Goal: Use online tool/utility: Utilize a website feature to perform a specific function

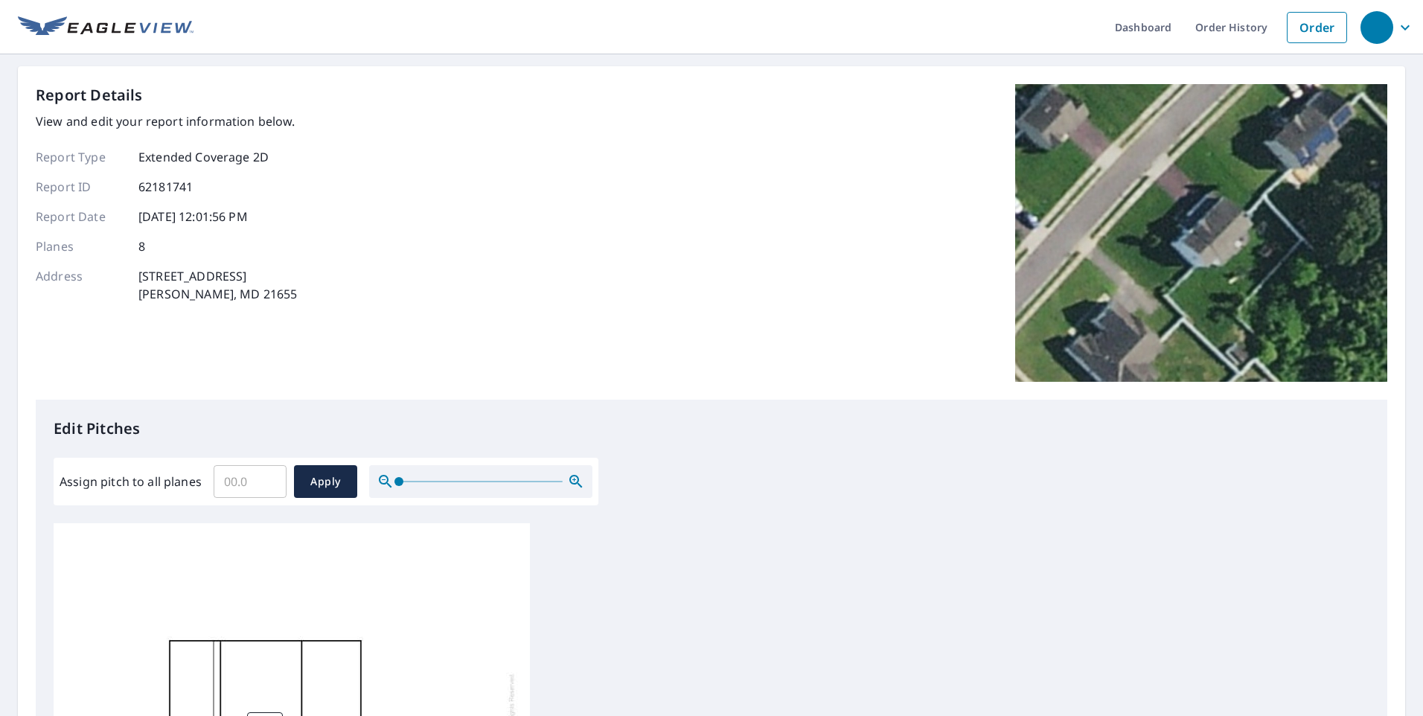
click at [249, 481] on input "Assign pitch to all planes" at bounding box center [250, 482] width 73 height 42
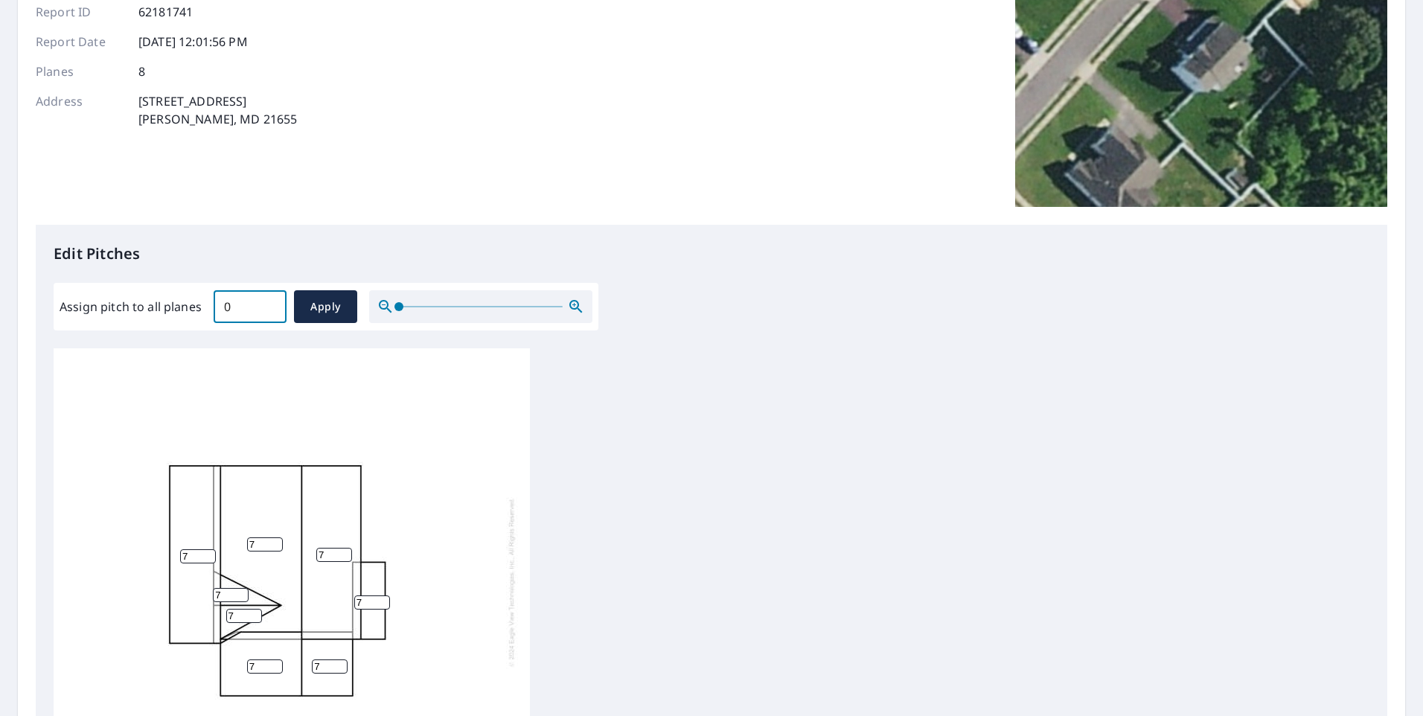
scroll to position [149, 0]
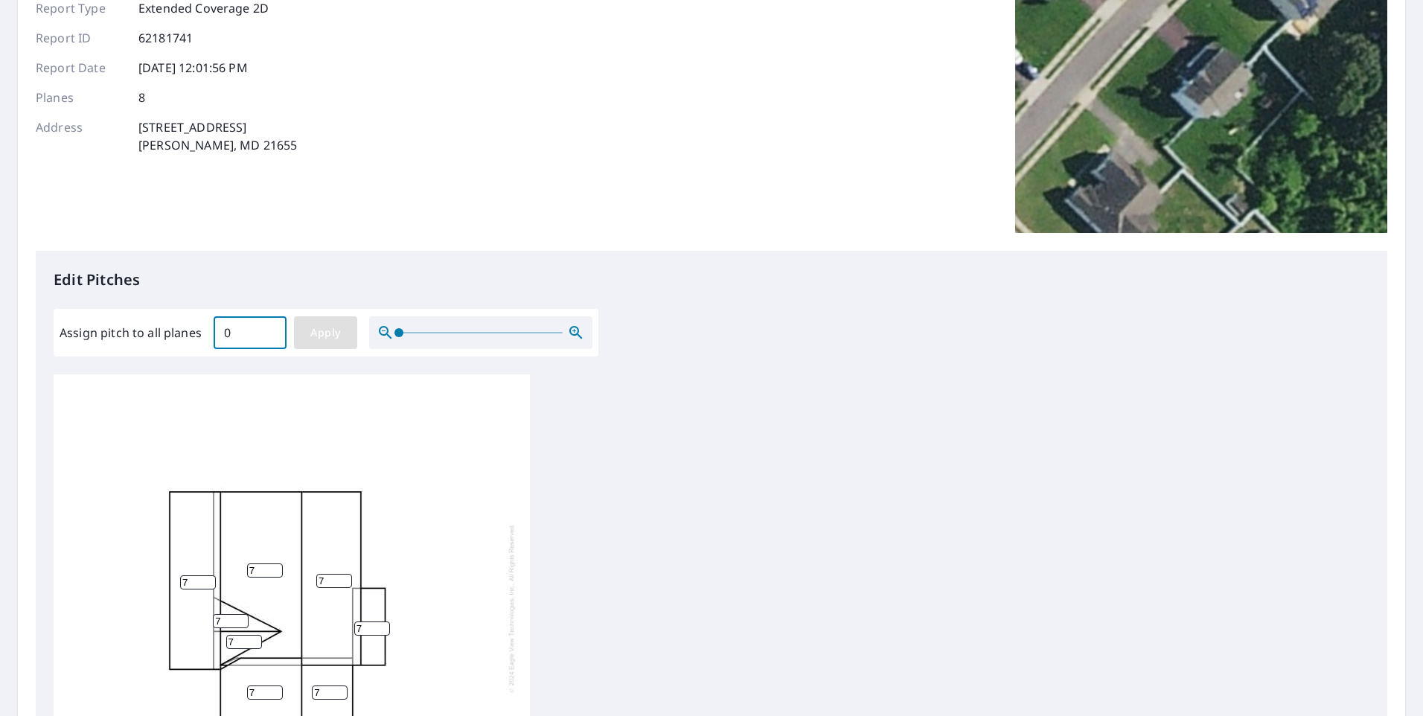
type input "0"
click at [316, 338] on span "Apply" at bounding box center [325, 333] width 39 height 19
type input "0"
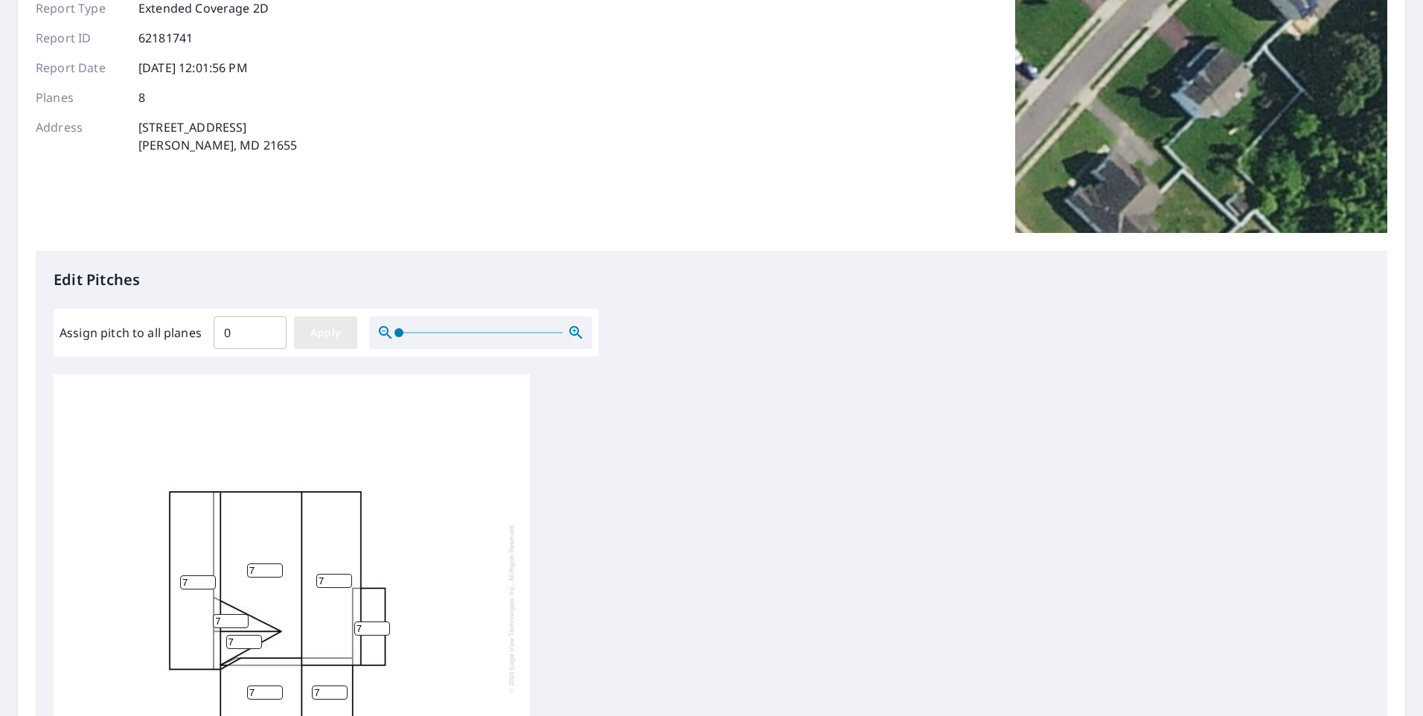
type input "0"
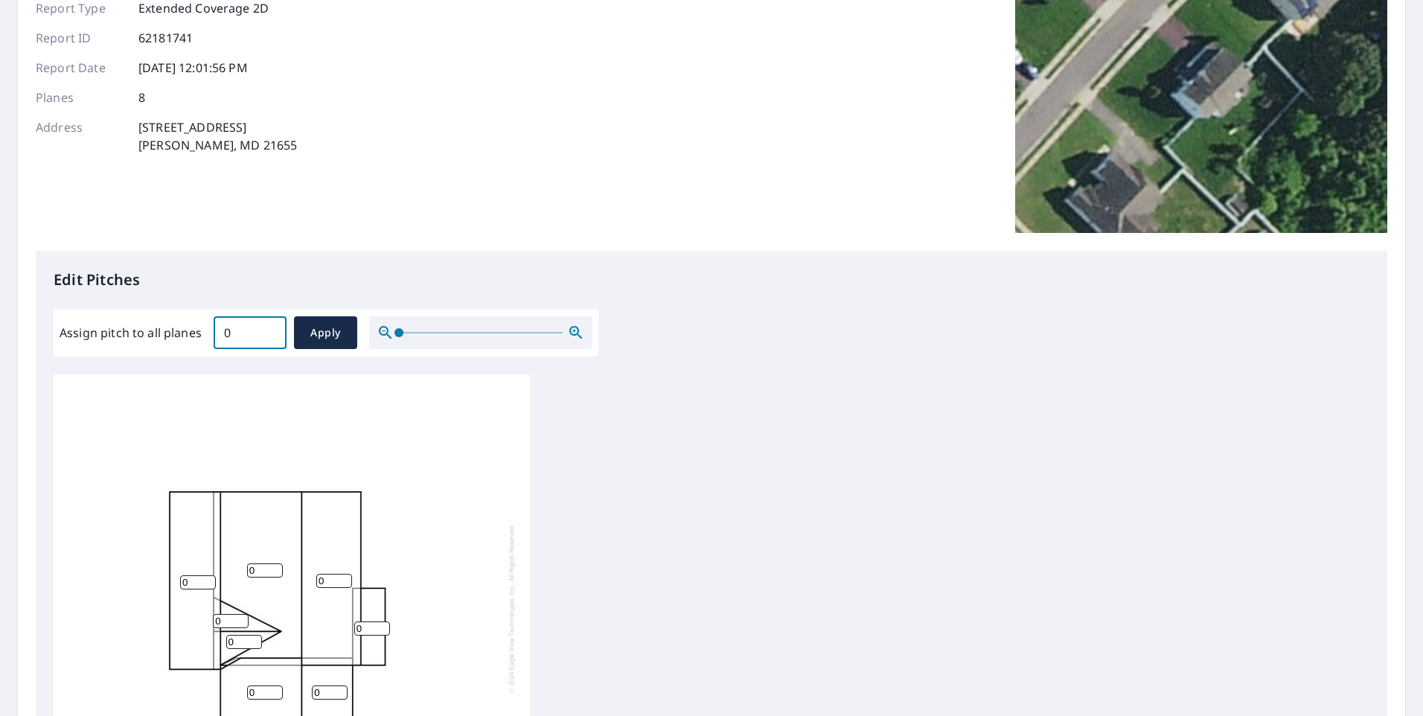
click at [238, 329] on input "0" at bounding box center [250, 333] width 73 height 42
type input "7"
click at [334, 327] on span "Apply" at bounding box center [325, 333] width 39 height 19
type input "7"
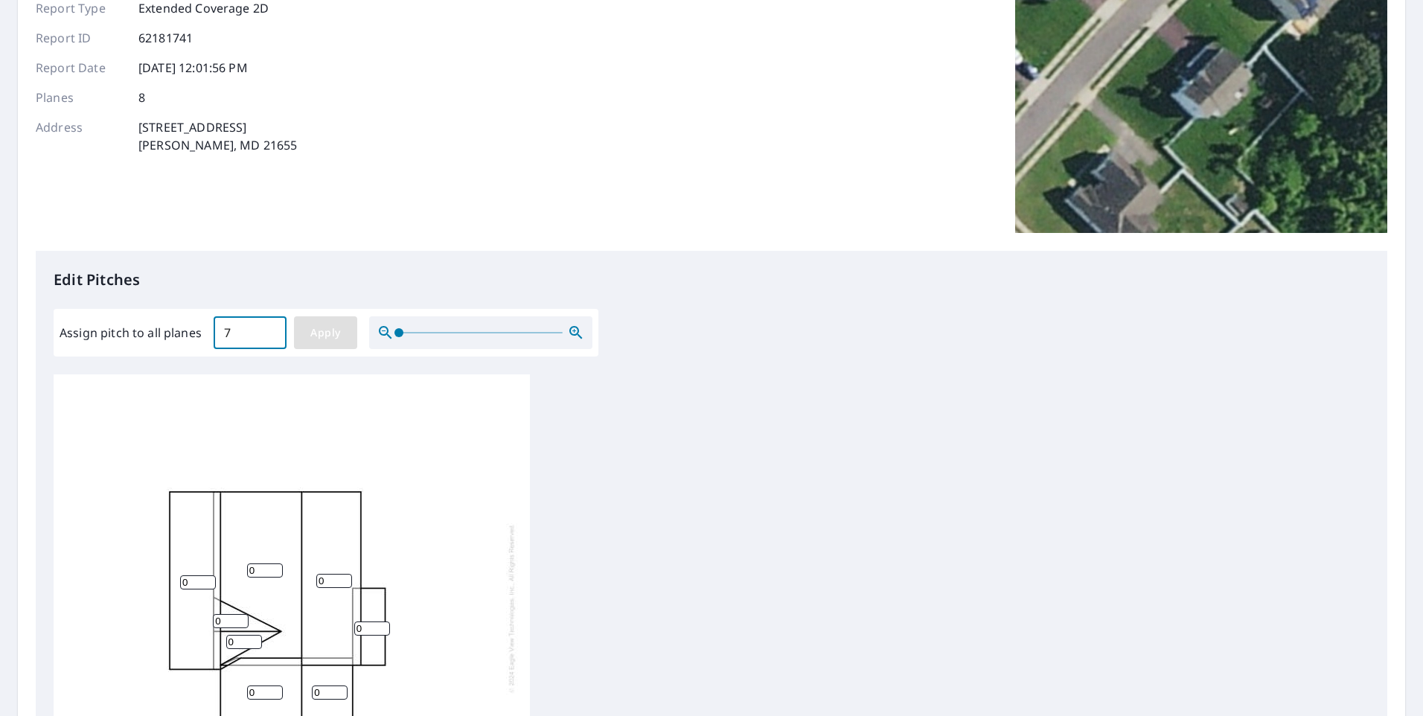
type input "7"
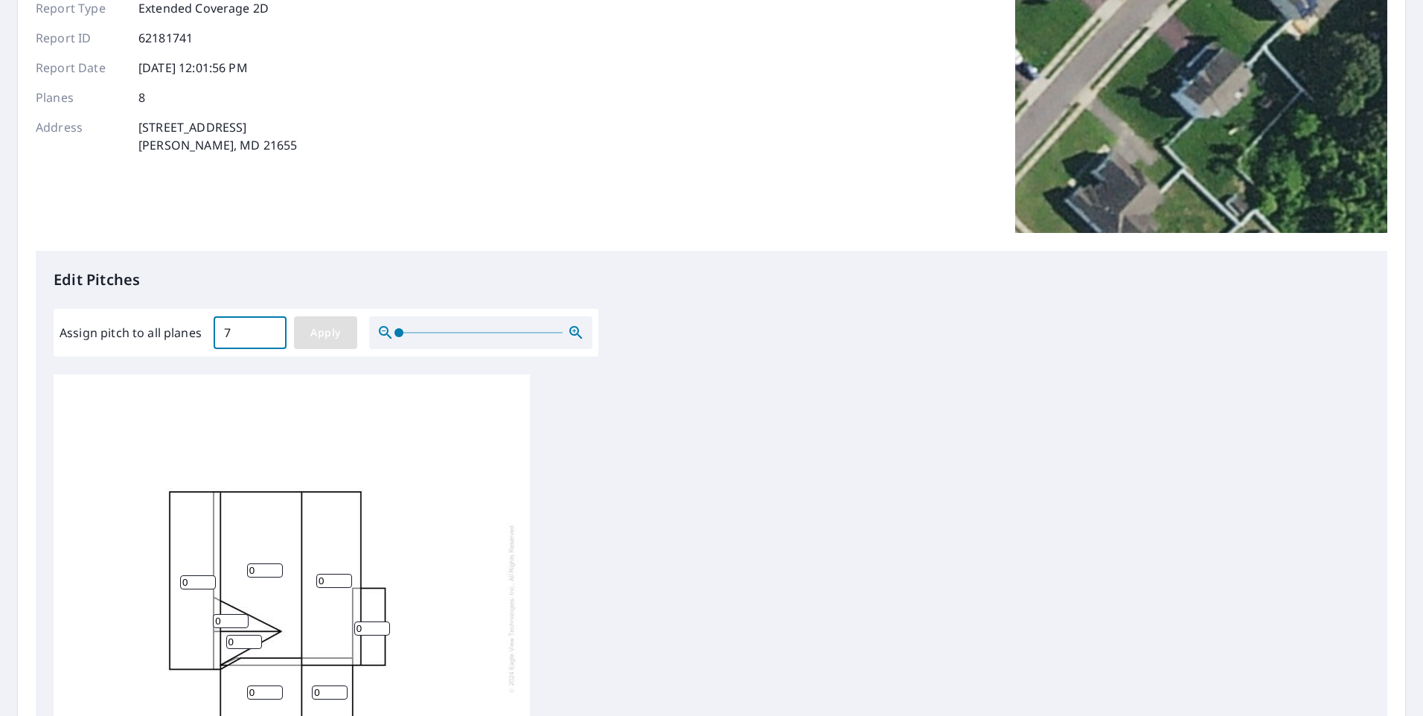
type input "7"
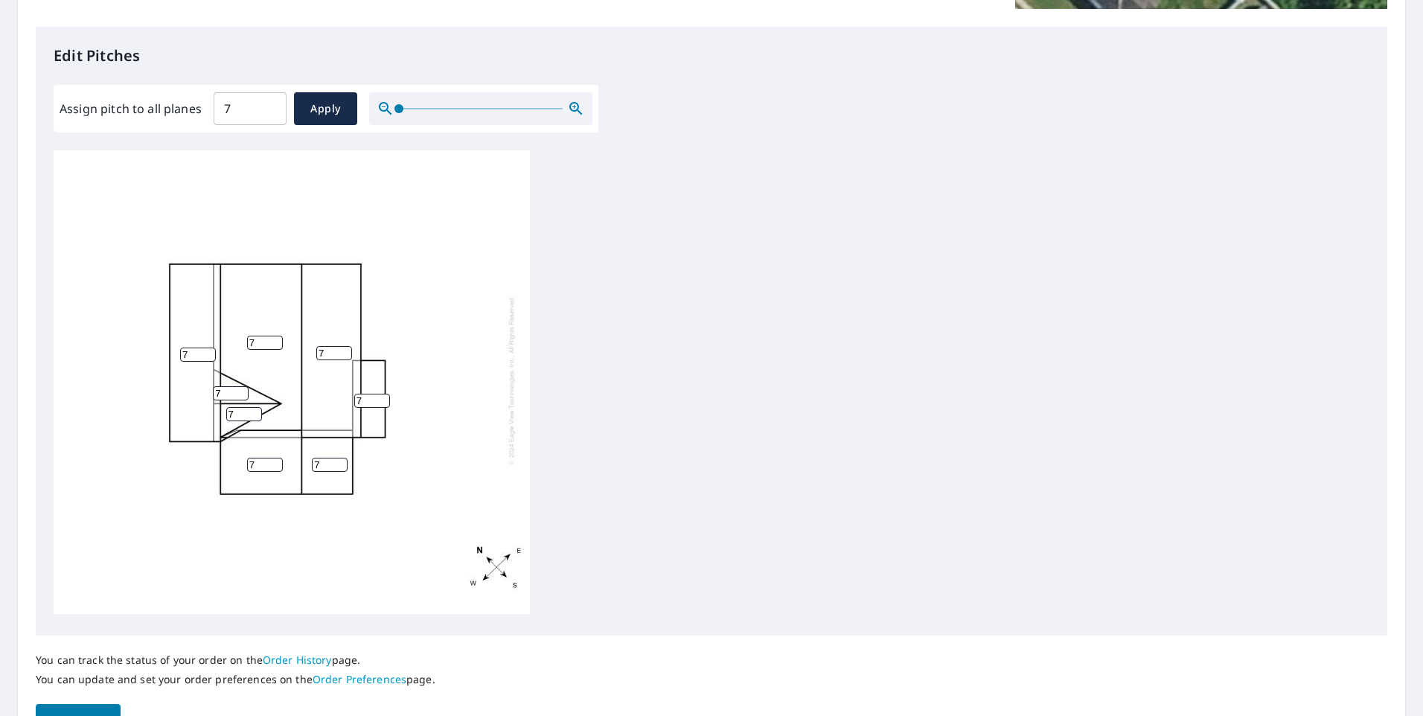
scroll to position [462, 0]
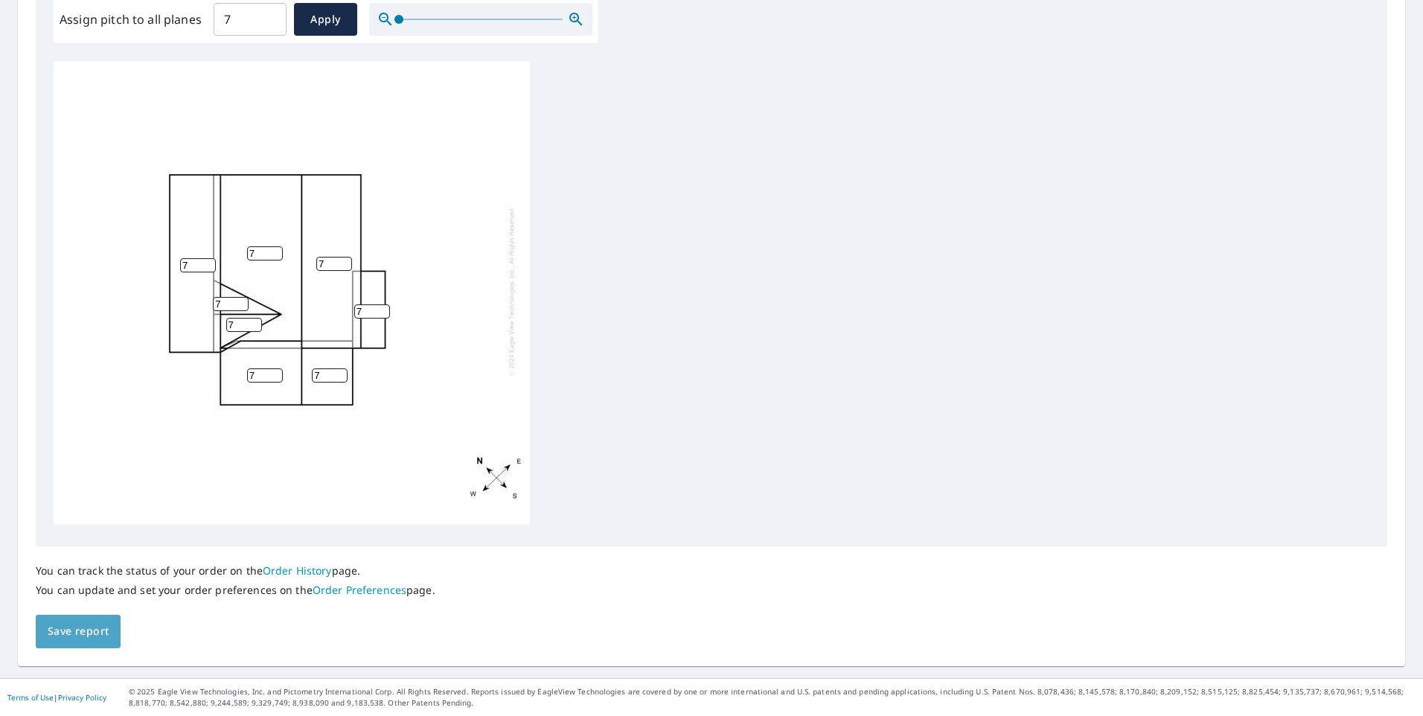
click at [109, 633] on button "Save report" at bounding box center [78, 631] width 85 height 33
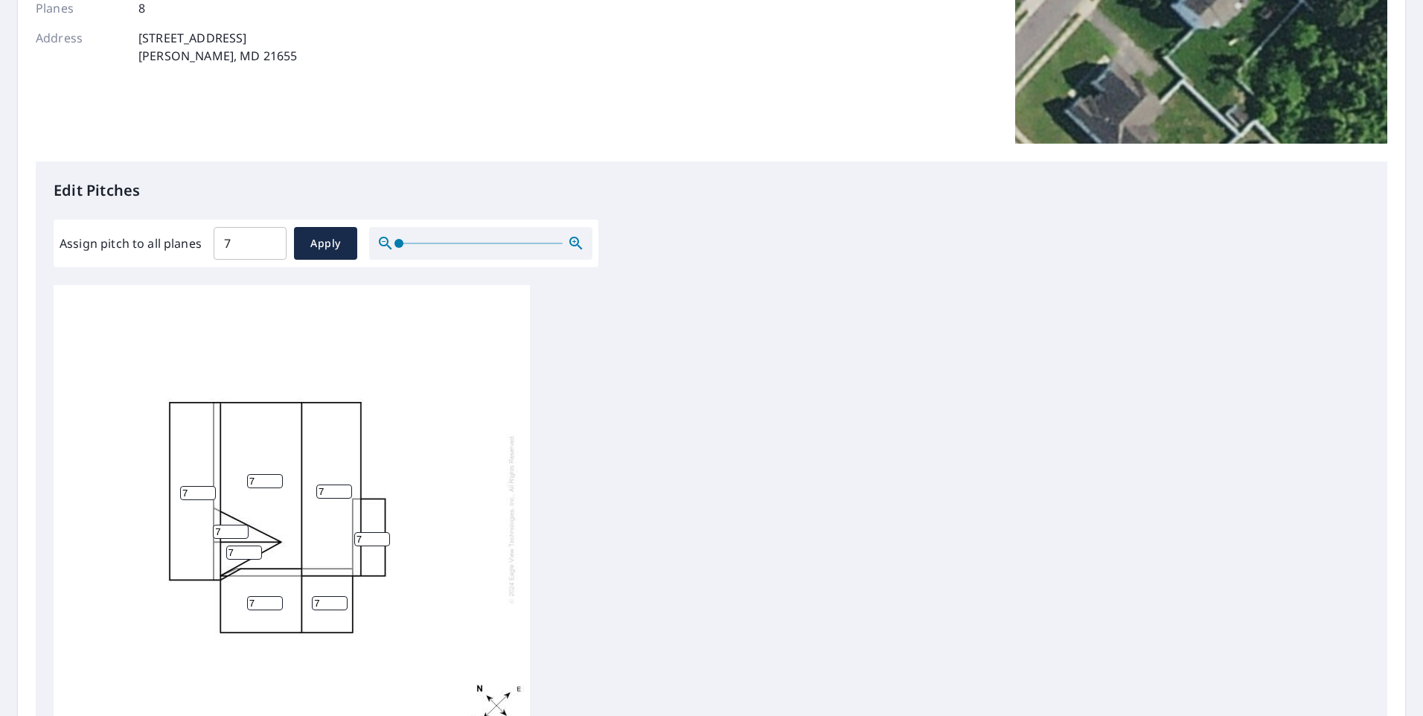
scroll to position [0, 0]
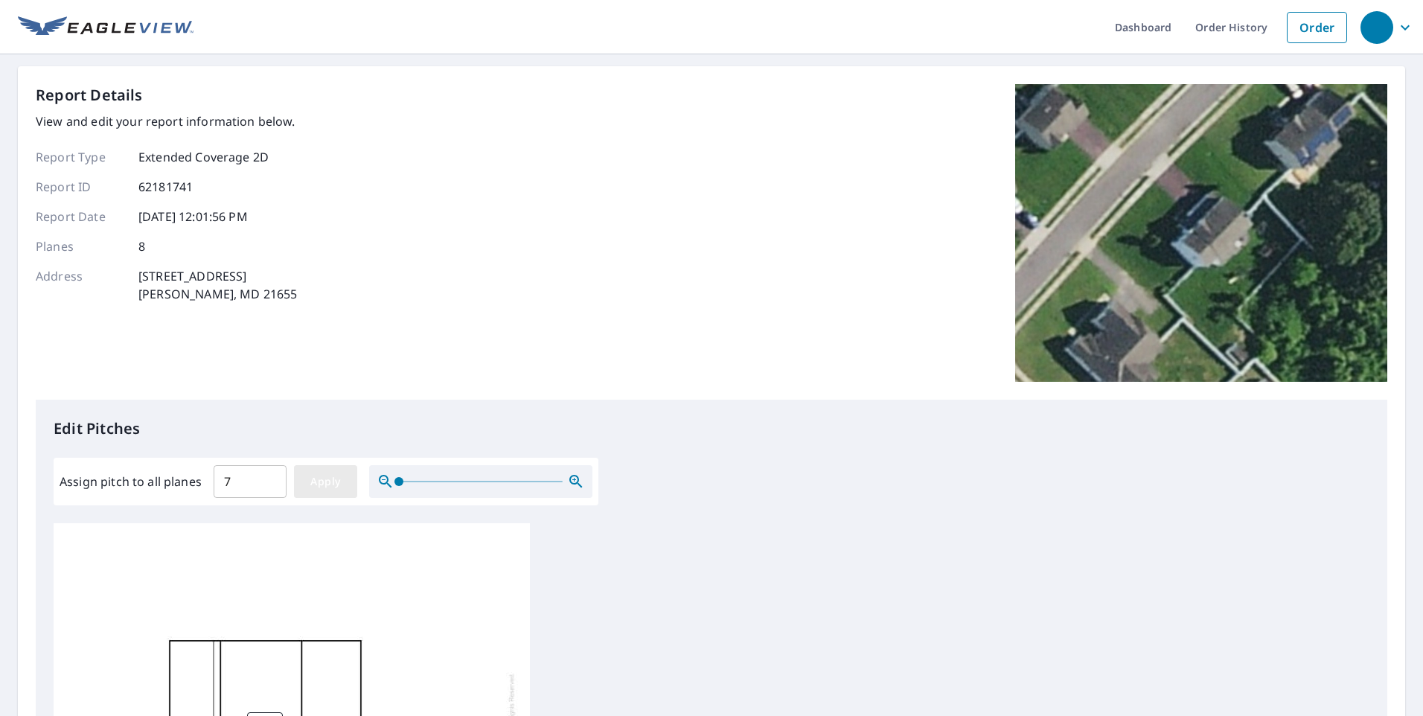
click at [316, 479] on span "Apply" at bounding box center [325, 482] width 39 height 19
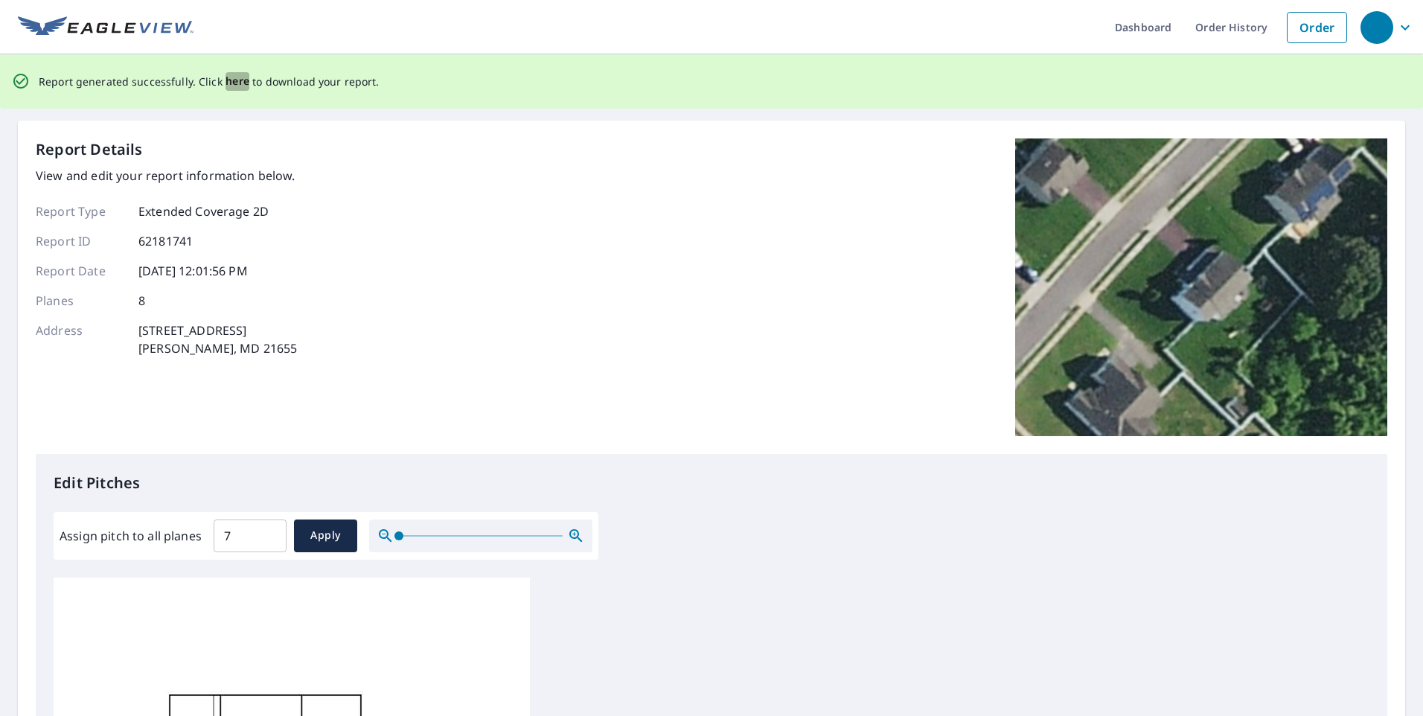
click at [236, 83] on span "here" at bounding box center [237, 81] width 25 height 19
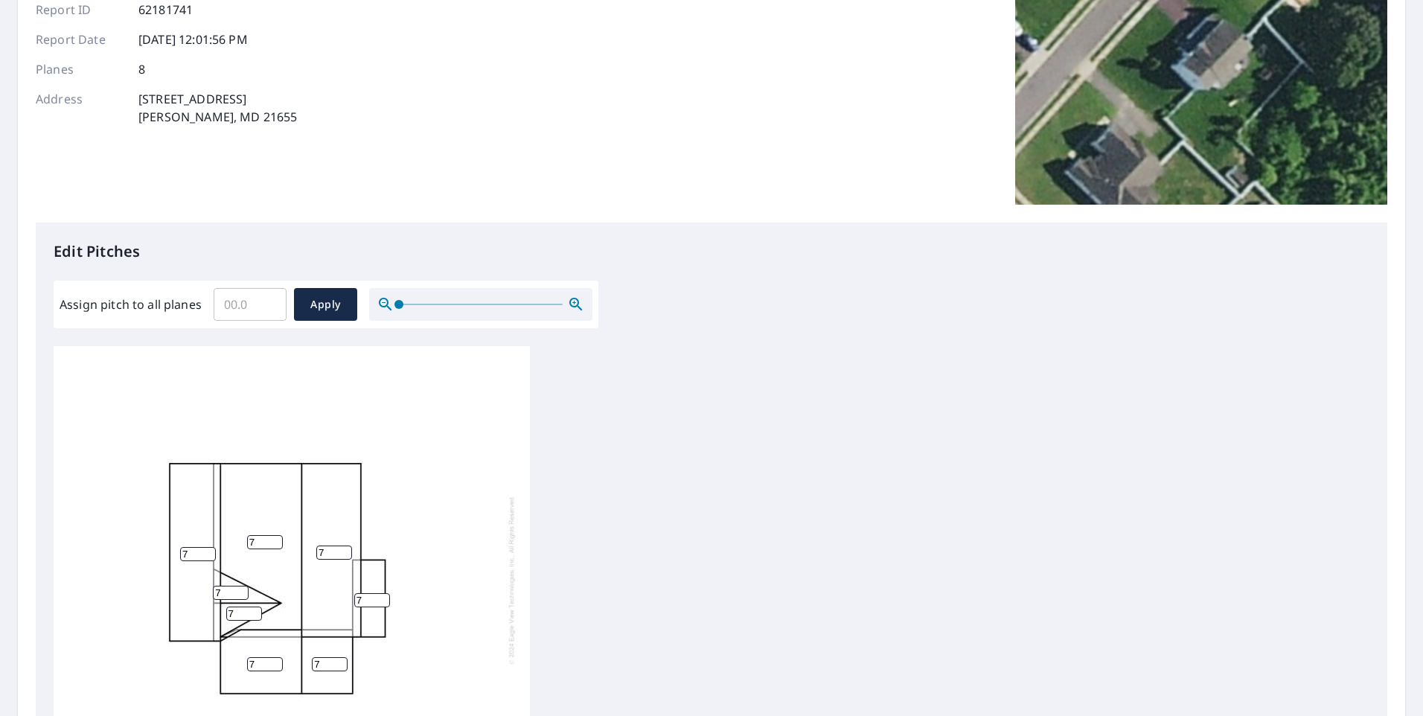
scroll to position [223, 0]
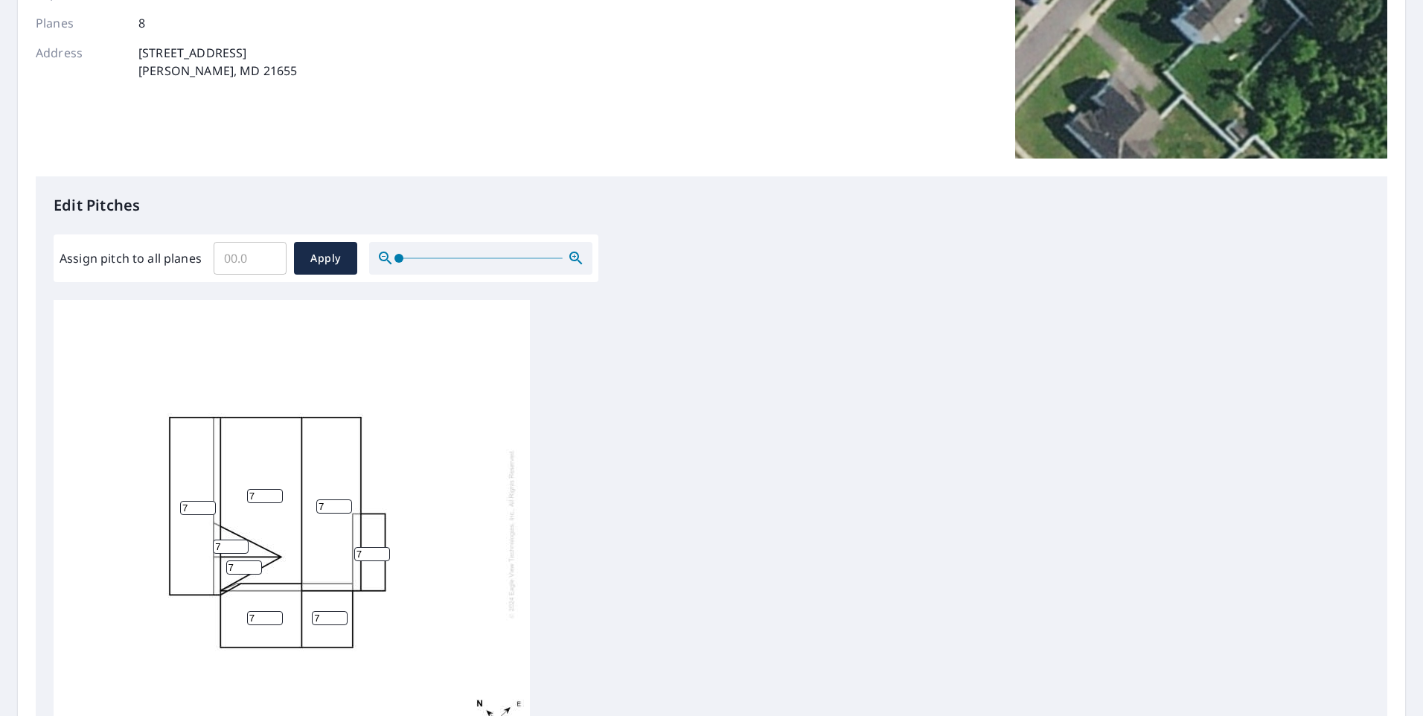
click at [236, 266] on input "Assign pitch to all planes" at bounding box center [250, 258] width 73 height 42
type input "7"
click at [310, 269] on button "Apply" at bounding box center [325, 258] width 63 height 33
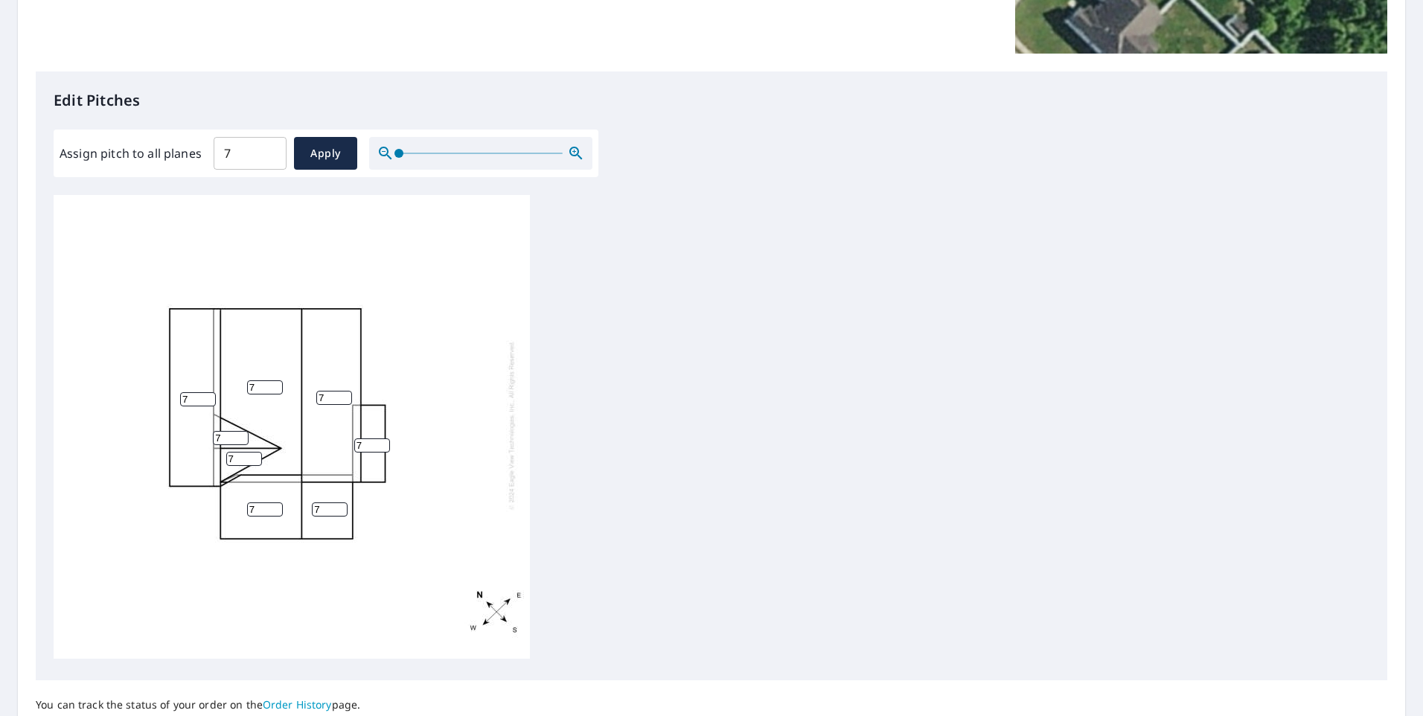
scroll to position [462, 0]
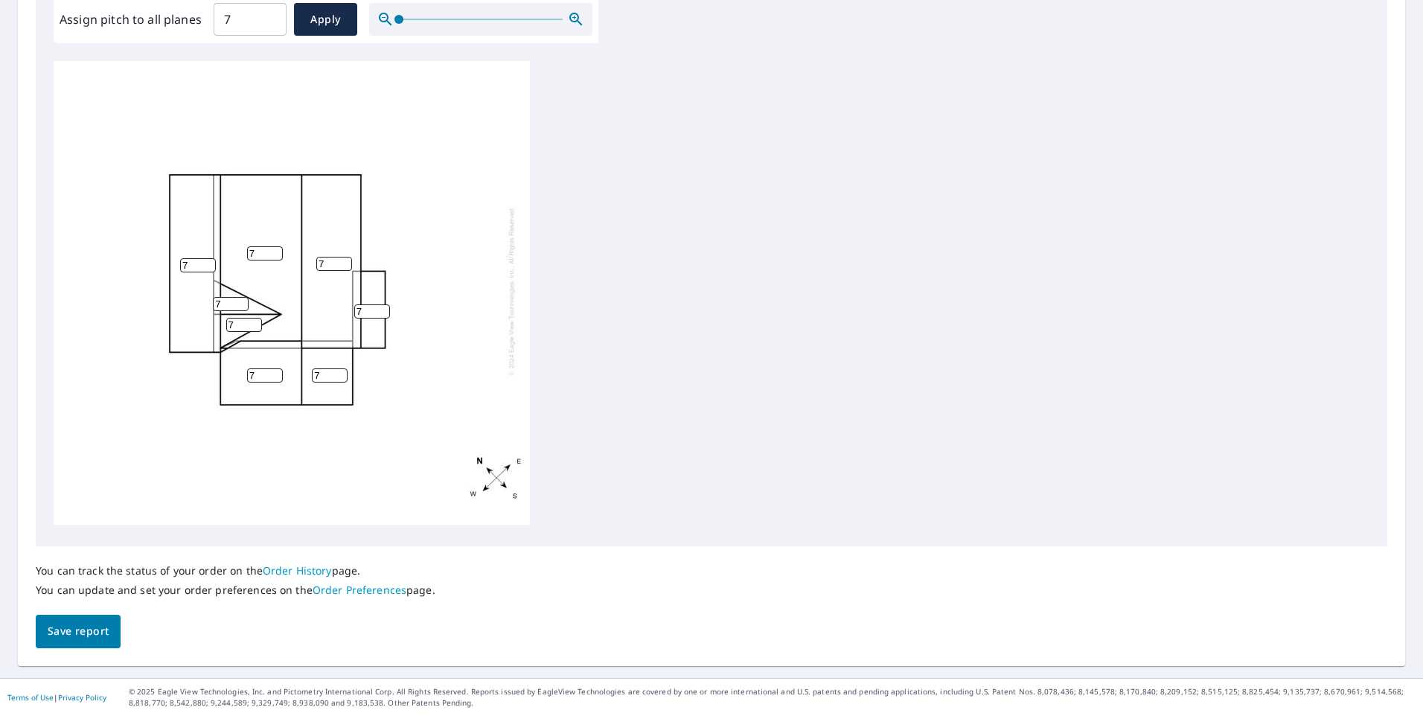
click at [57, 641] on button "Save report" at bounding box center [78, 631] width 85 height 33
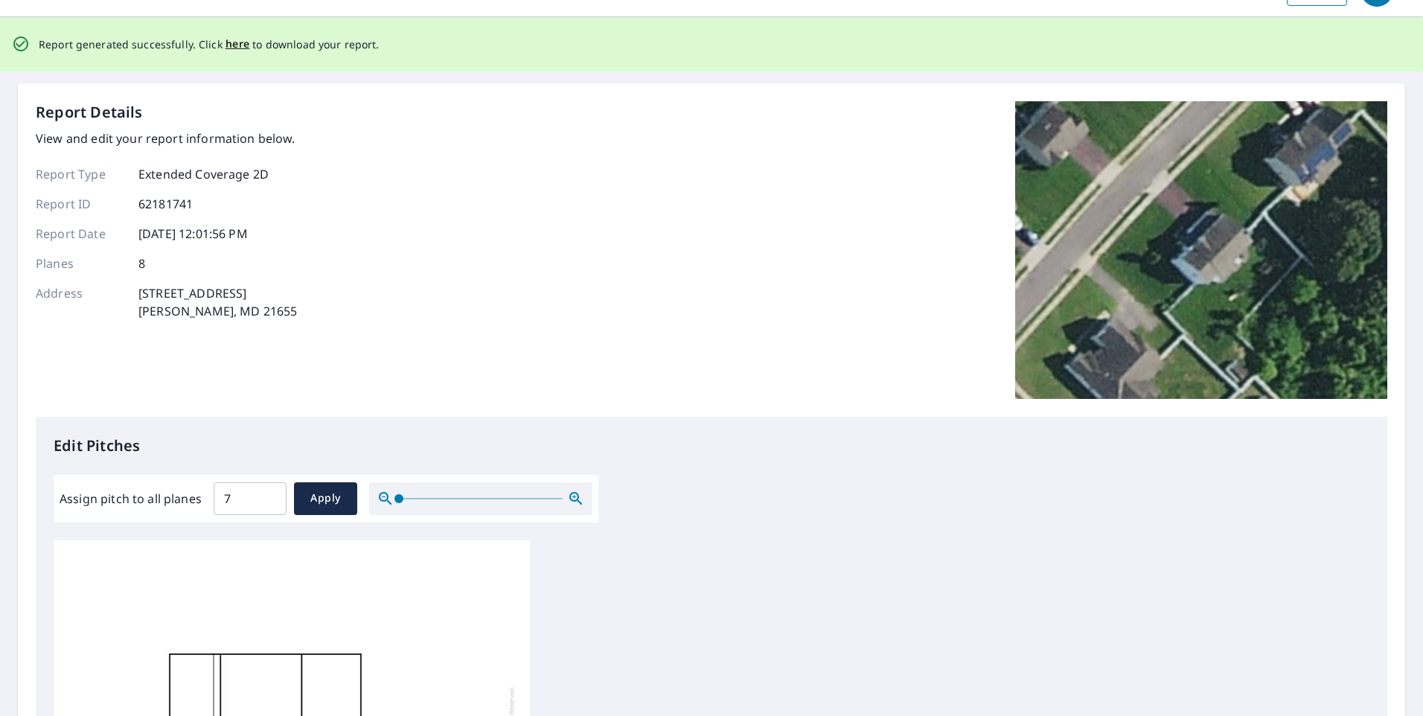
scroll to position [0, 0]
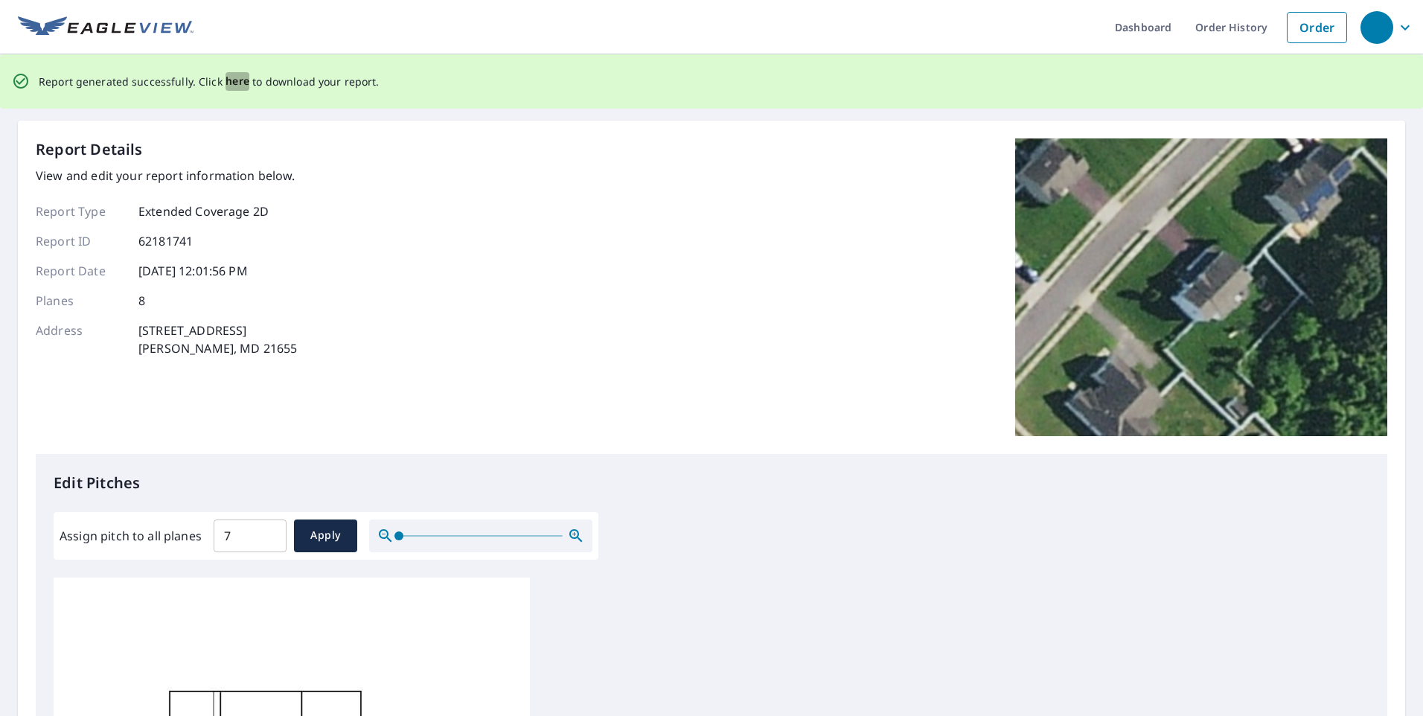
click at [235, 82] on span "here" at bounding box center [237, 81] width 25 height 19
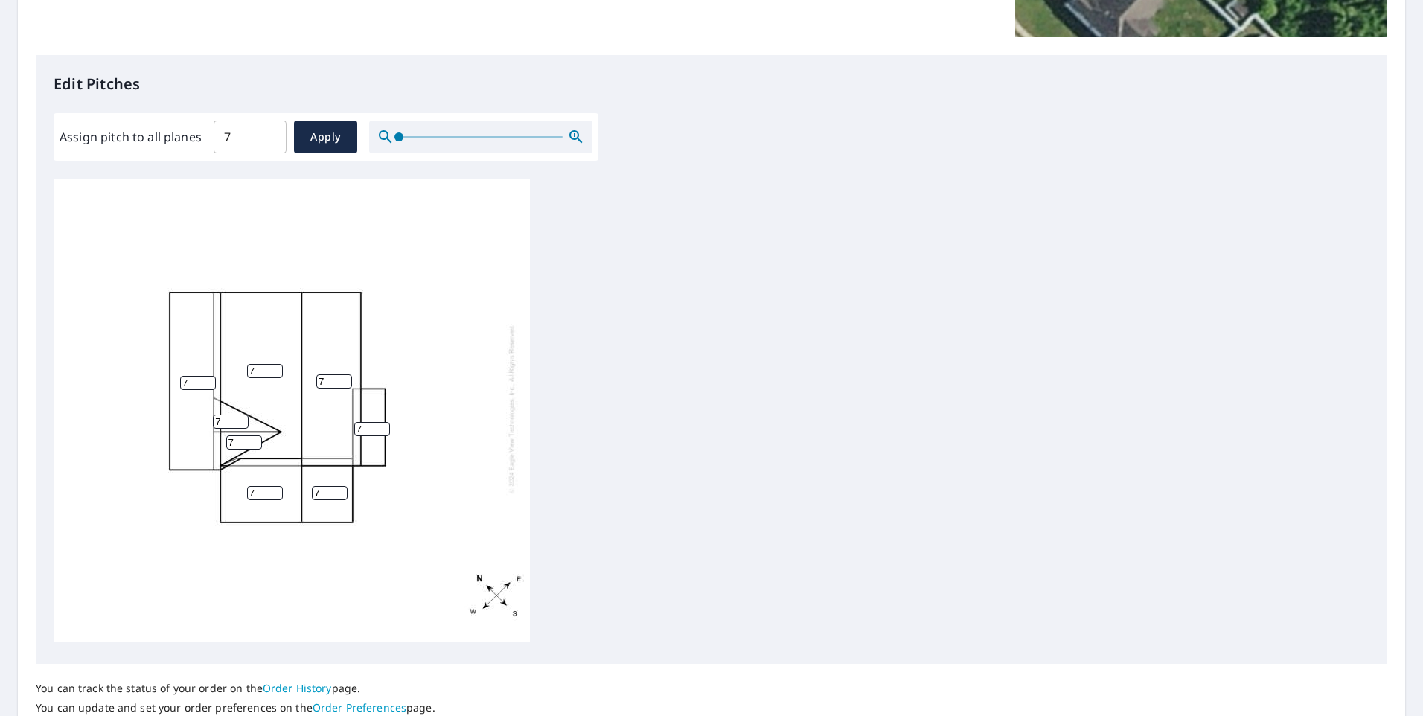
scroll to position [372, 0]
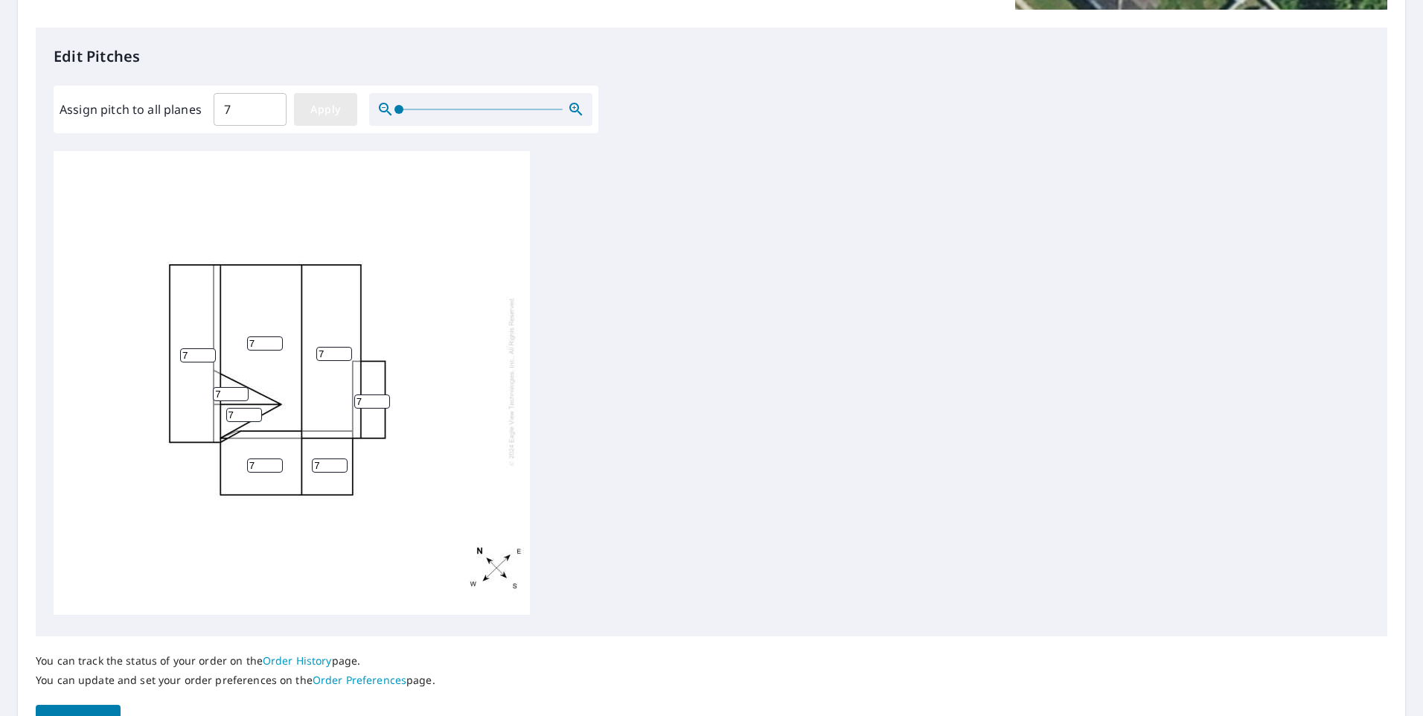
click at [313, 108] on span "Apply" at bounding box center [325, 109] width 39 height 19
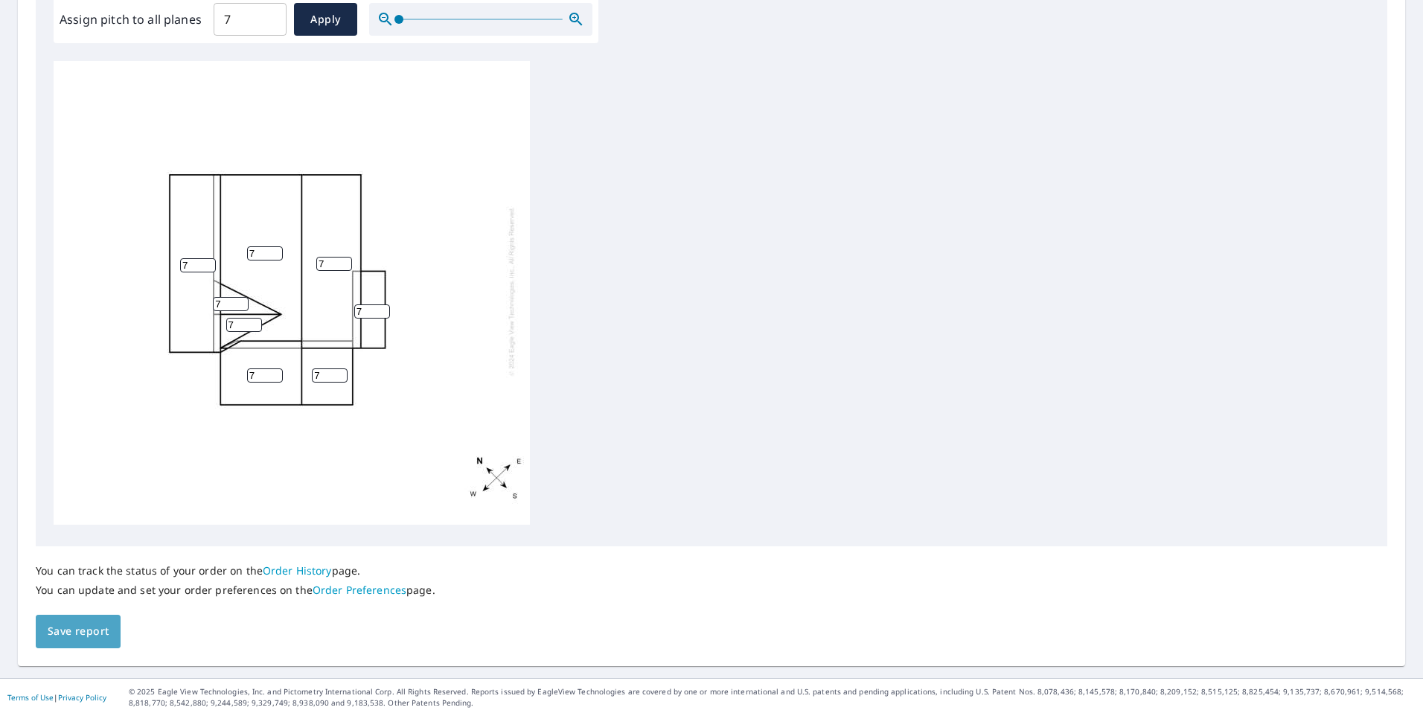
click at [57, 633] on span "Save report" at bounding box center [78, 631] width 61 height 19
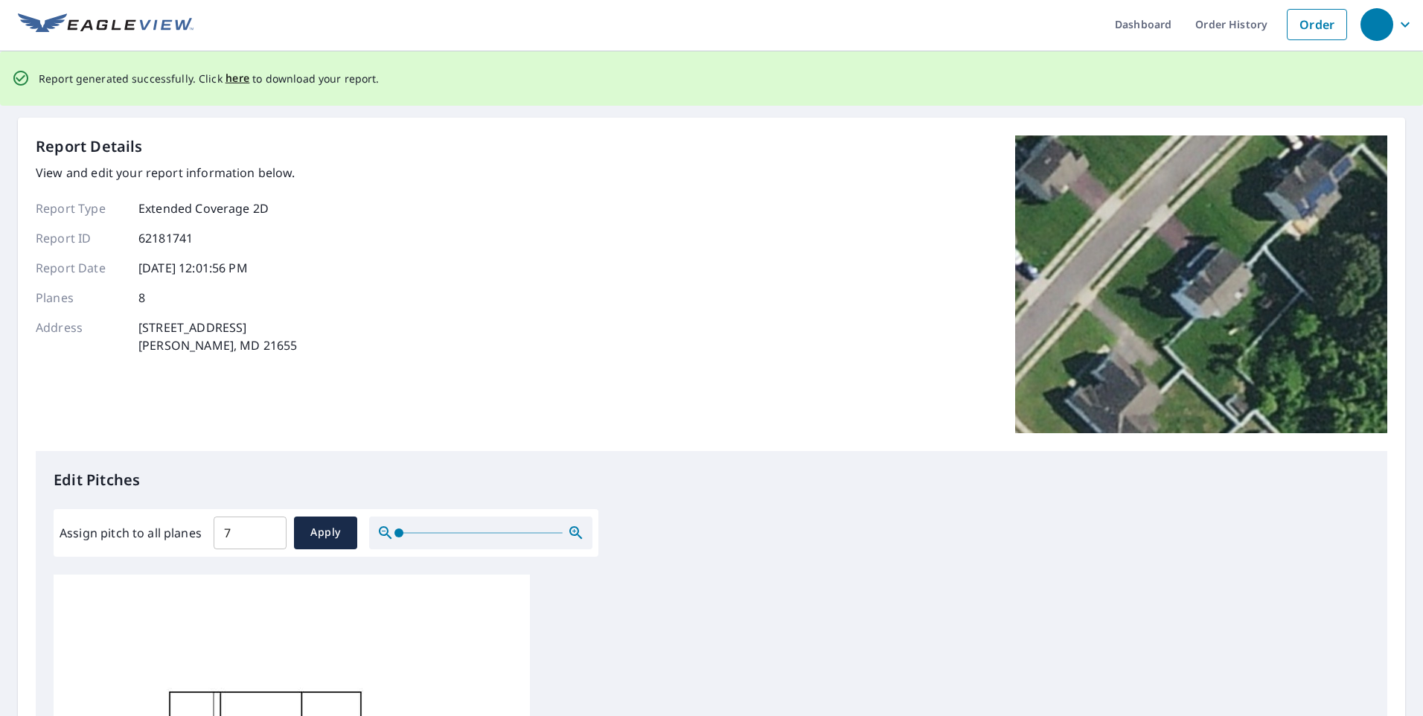
scroll to position [0, 0]
